Goal: Navigation & Orientation: Find specific page/section

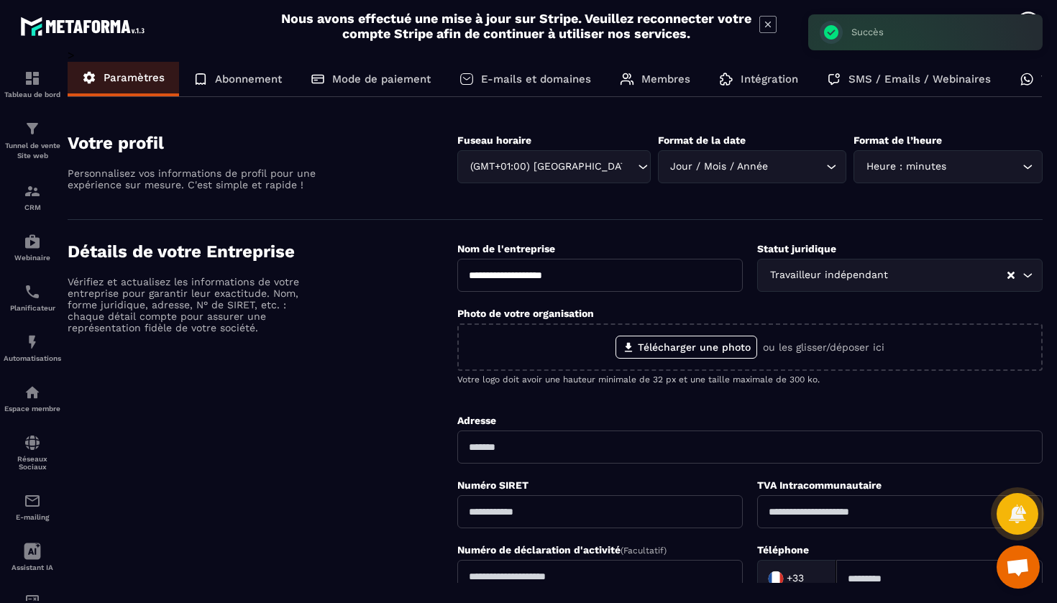
click at [257, 82] on p "Abonnement" at bounding box center [248, 79] width 67 height 13
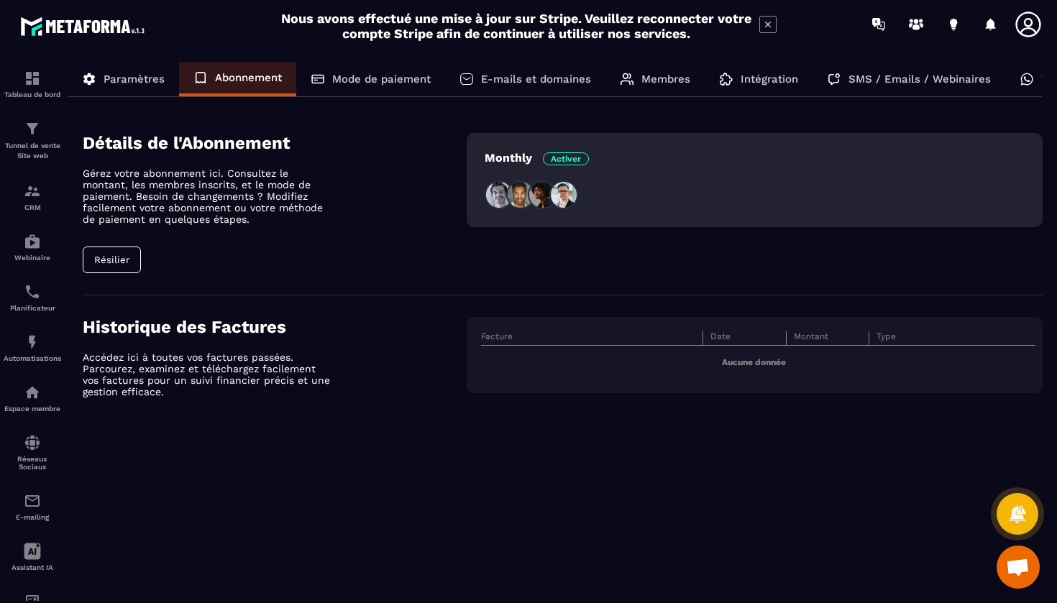
click at [360, 78] on p "Mode de paiement" at bounding box center [381, 79] width 98 height 13
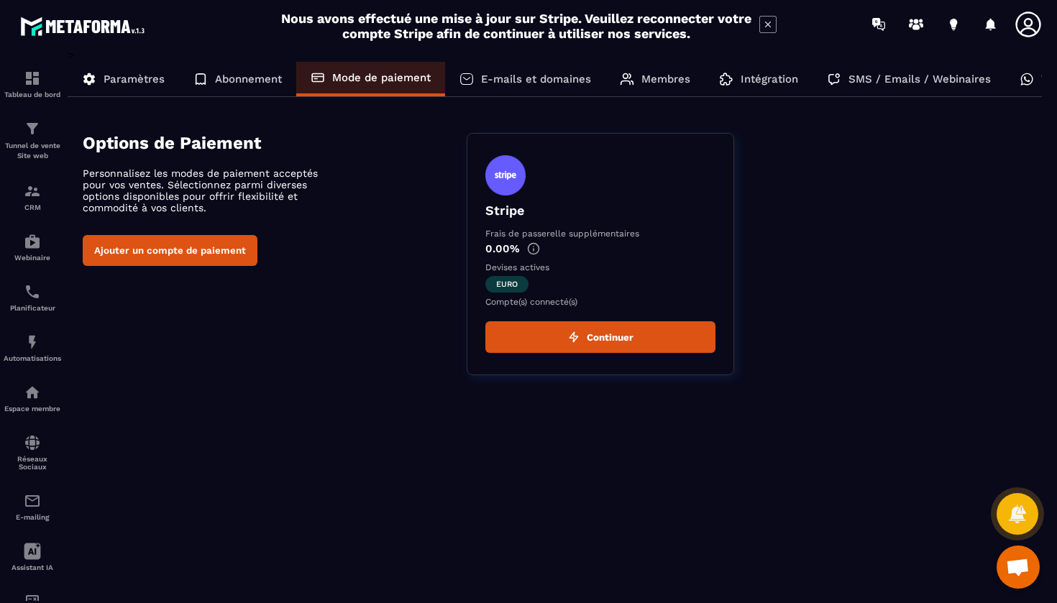
click at [549, 79] on p "E-mails et domaines" at bounding box center [536, 79] width 110 height 13
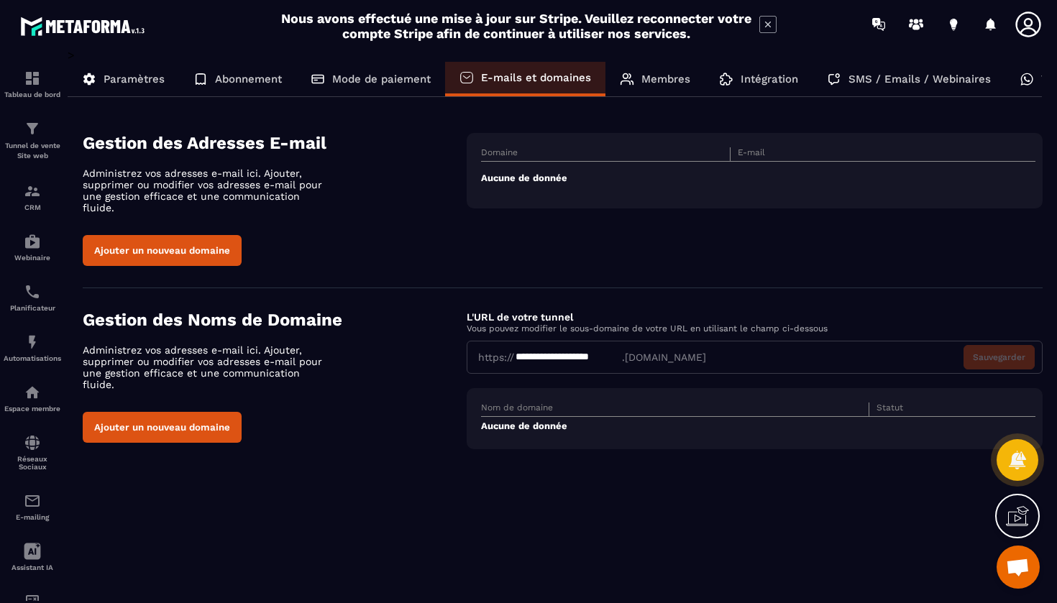
click at [659, 76] on p "Membres" at bounding box center [665, 79] width 49 height 13
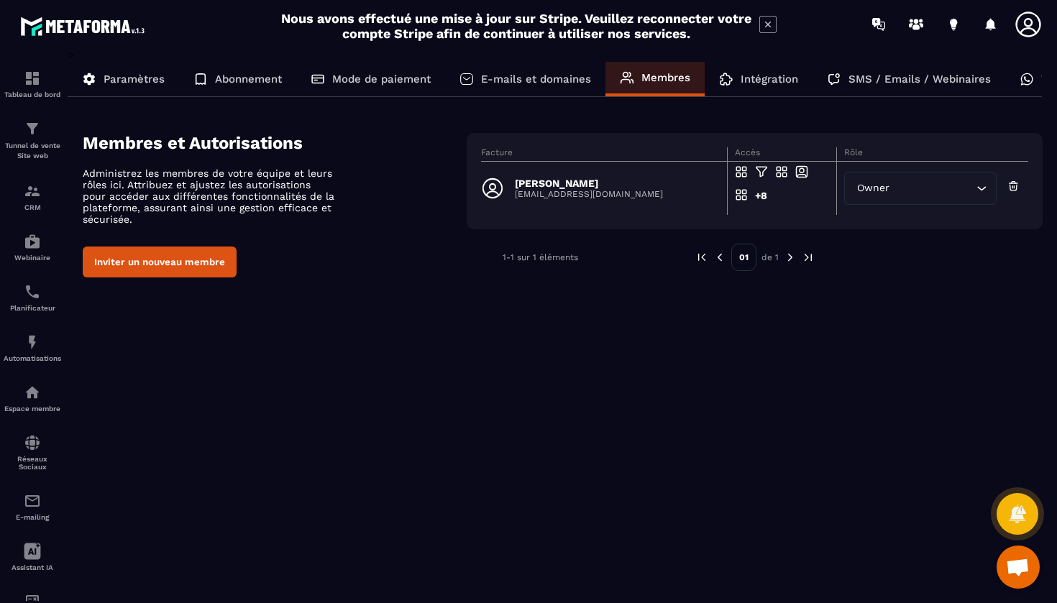
click at [774, 83] on p "Intégration" at bounding box center [769, 79] width 58 height 13
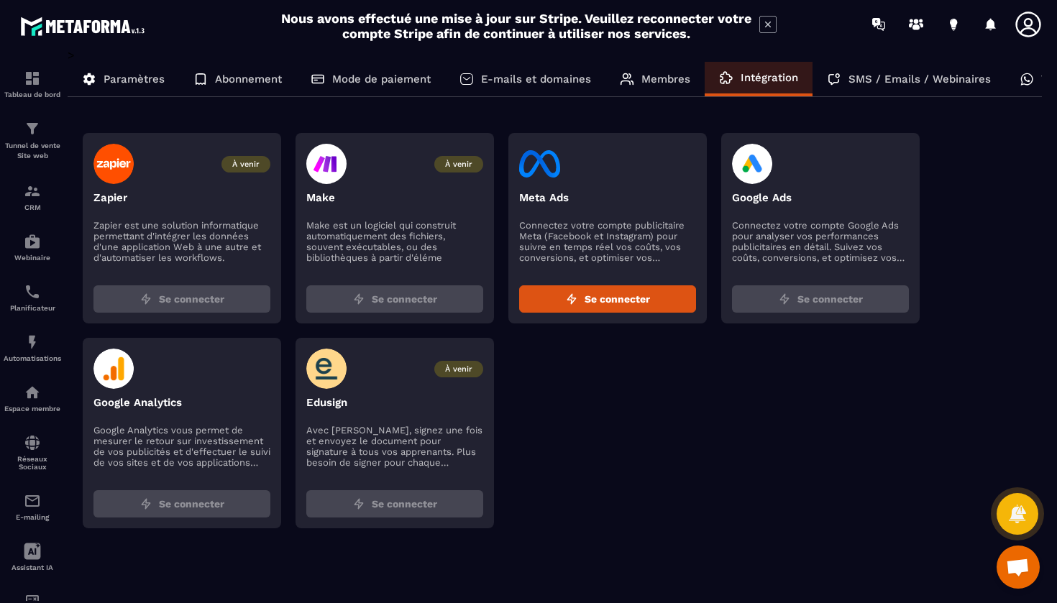
click at [869, 83] on p "SMS / Emails / Webinaires" at bounding box center [919, 79] width 142 height 13
